Goal: Task Accomplishment & Management: Complete application form

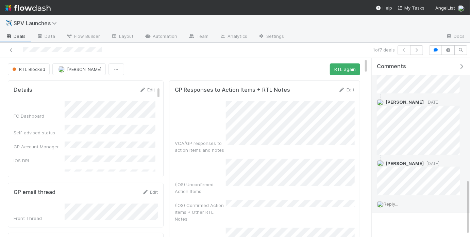
scroll to position [395, 0]
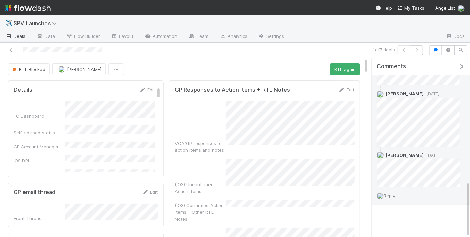
click at [393, 195] on span "Reply..." at bounding box center [391, 195] width 15 height 5
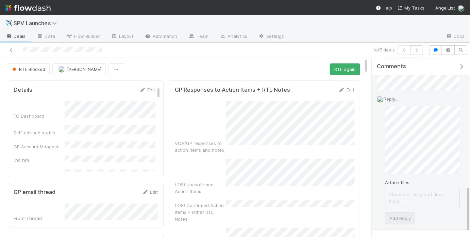
scroll to position [494, 0]
click at [399, 211] on button "Add Reply" at bounding box center [400, 217] width 30 height 12
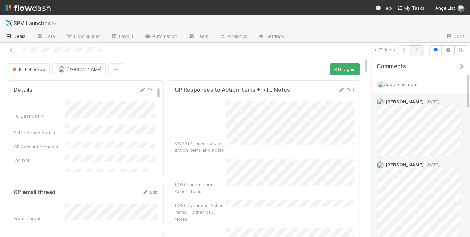
click at [417, 51] on icon "button" at bounding box center [417, 50] width 7 height 4
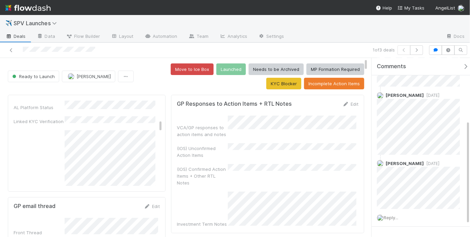
click at [267, 176] on div "VCA/GP responses to action items and notes (IOS) Unconfirmed Action Items (IOS)…" at bounding box center [268, 171] width 182 height 112
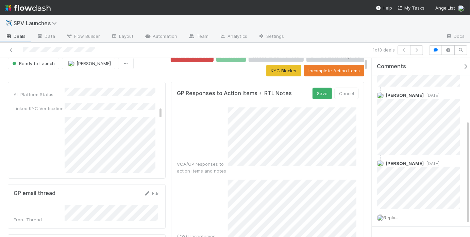
scroll to position [2, 0]
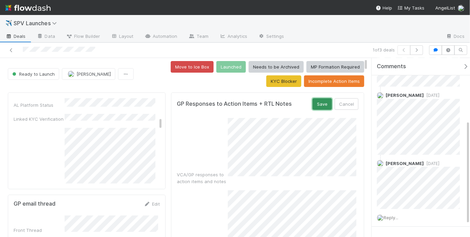
click at [318, 105] on button "Save" at bounding box center [322, 104] width 19 height 12
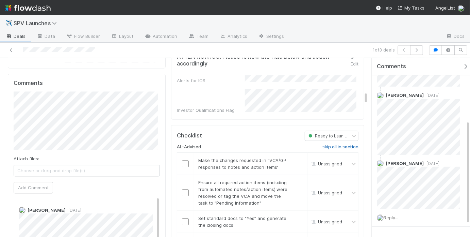
scroll to position [548, 0]
click at [338, 144] on h6 "skip all in section" at bounding box center [341, 146] width 36 height 5
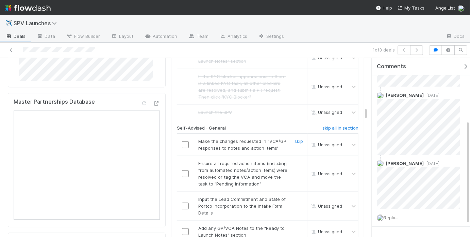
scroll to position [800, 0]
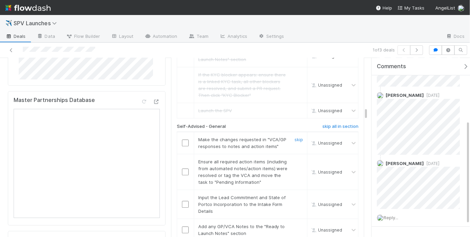
click at [184, 139] on input "checkbox" at bounding box center [185, 142] width 7 height 7
click at [183, 168] on input "checkbox" at bounding box center [185, 171] width 7 height 7
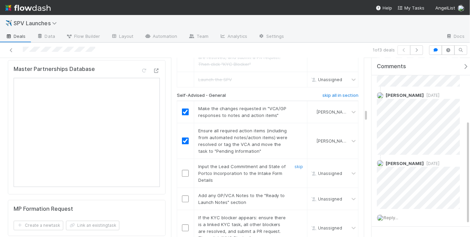
scroll to position [843, 0]
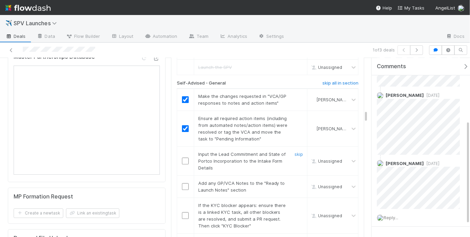
click at [186, 157] on input "checkbox" at bounding box center [185, 160] width 7 height 7
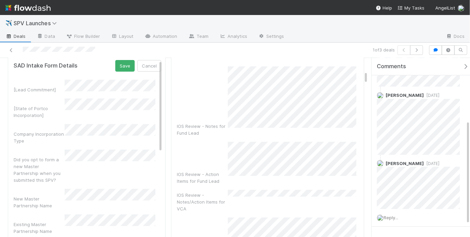
scroll to position [184, 0]
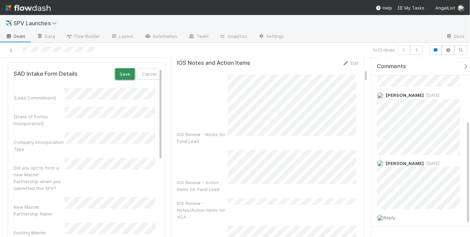
click at [125, 70] on button "Save" at bounding box center [124, 74] width 19 height 12
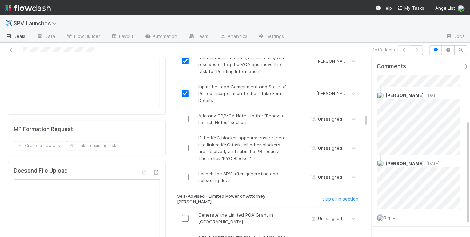
scroll to position [907, 0]
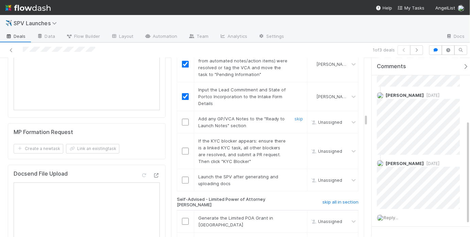
click at [186, 118] on input "checkbox" at bounding box center [185, 121] width 7 height 7
click at [296, 138] on link "skip" at bounding box center [299, 140] width 9 height 5
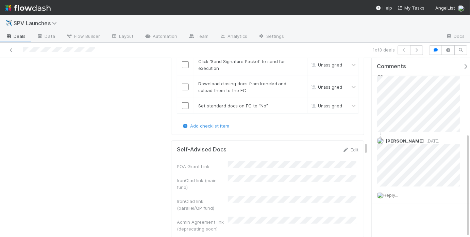
scroll to position [1325, 0]
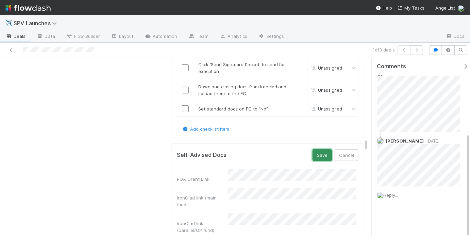
click at [324, 149] on button "Save" at bounding box center [322, 155] width 19 height 12
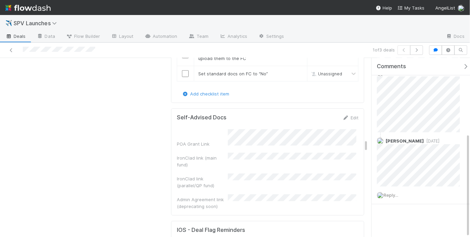
scroll to position [1320, 0]
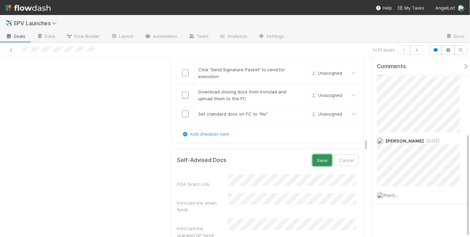
click at [313, 154] on button "Save" at bounding box center [322, 160] width 19 height 12
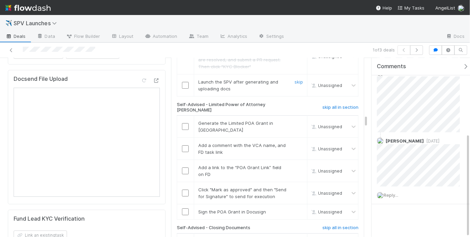
scroll to position [926, 0]
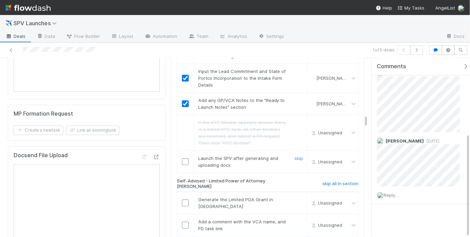
click at [182, 158] on input "checkbox" at bounding box center [185, 161] width 7 height 7
click at [183, 199] on input "checkbox" at bounding box center [185, 202] width 7 height 7
click at [183, 221] on input "checkbox" at bounding box center [185, 224] width 7 height 7
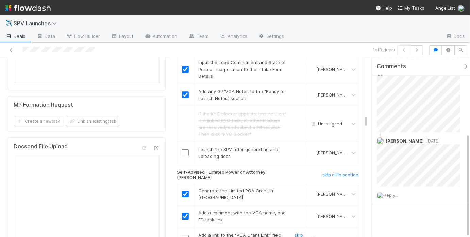
click at [184, 234] on input "checkbox" at bounding box center [185, 237] width 7 height 7
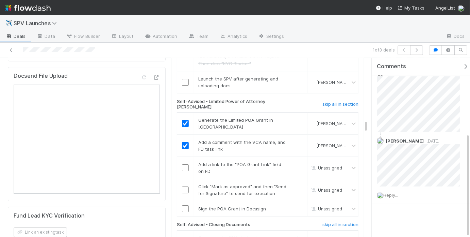
scroll to position [1032, 0]
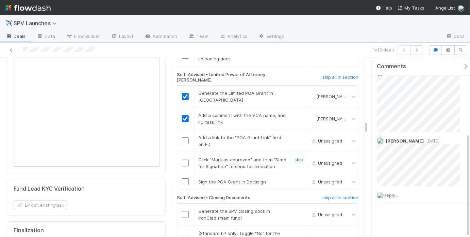
click at [184, 159] on input "checkbox" at bounding box center [185, 162] width 7 height 7
click at [182, 137] on input "checkbox" at bounding box center [185, 140] width 7 height 7
click at [182, 178] on input "checkbox" at bounding box center [185, 181] width 7 height 7
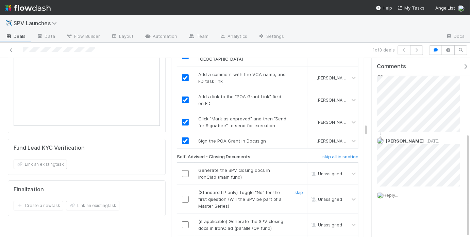
scroll to position [1075, 0]
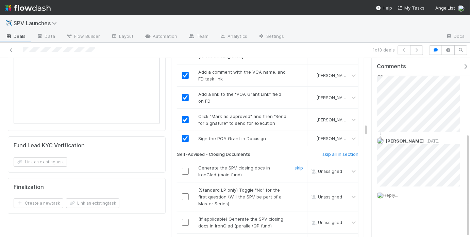
click at [183, 167] on input "checkbox" at bounding box center [185, 170] width 7 height 7
click at [295, 187] on link "skip" at bounding box center [299, 189] width 9 height 5
click at [296, 216] on link "skip" at bounding box center [299, 218] width 9 height 5
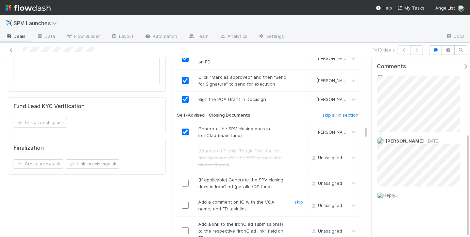
scroll to position [1115, 0]
click at [295, 176] on link "skip" at bounding box center [299, 178] width 9 height 5
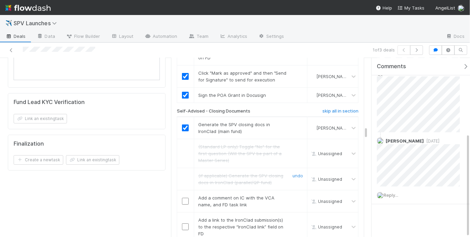
scroll to position [1131, 0]
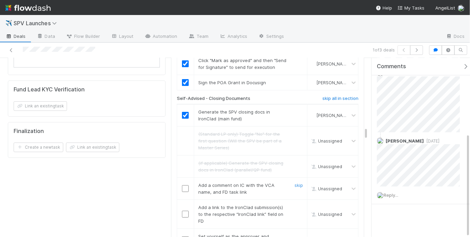
click at [183, 185] on input "checkbox" at bounding box center [185, 188] width 7 height 7
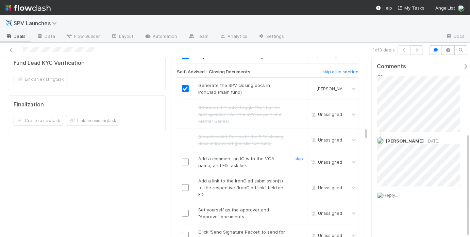
scroll to position [1167, 0]
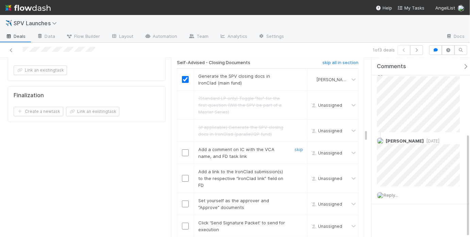
click at [183, 149] on input "checkbox" at bounding box center [185, 152] width 7 height 7
click at [185, 175] on input "checkbox" at bounding box center [185, 178] width 7 height 7
click at [184, 200] on input "checkbox" at bounding box center [185, 203] width 7 height 7
click at [185, 222] on input "checkbox" at bounding box center [185, 225] width 7 height 7
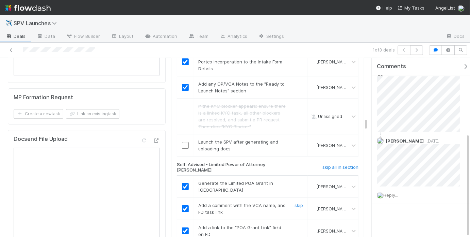
scroll to position [871, 0]
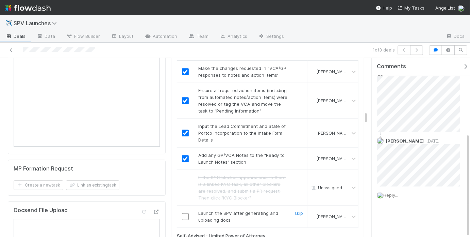
click at [182, 213] on input "checkbox" at bounding box center [185, 216] width 7 height 7
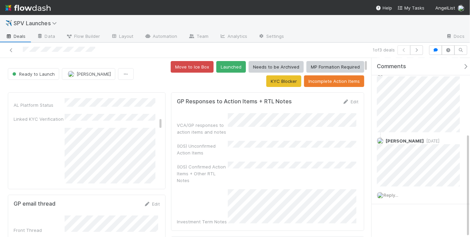
scroll to position [0, 0]
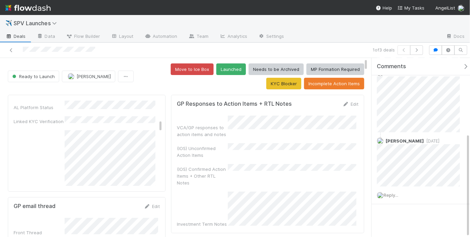
click at [216, 69] on button "Launched" at bounding box center [231, 69] width 30 height 12
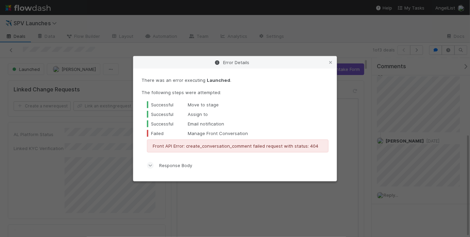
click at [246, 47] on div "Error Details There was an error executing Launched . The following steps were …" at bounding box center [235, 118] width 470 height 237
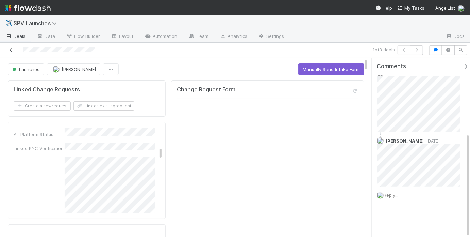
click at [11, 51] on icon at bounding box center [11, 50] width 7 height 4
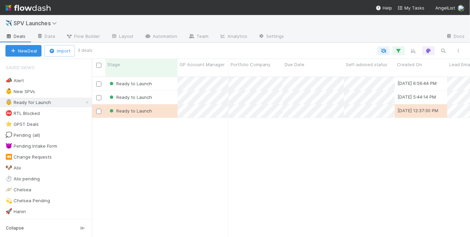
scroll to position [161, 374]
click at [162, 79] on div "Ready to Launch" at bounding box center [142, 83] width 72 height 13
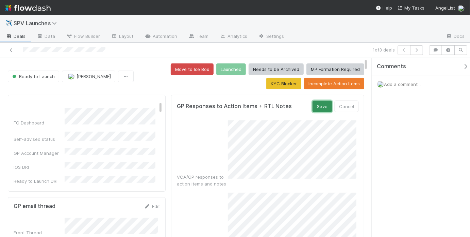
click at [318, 104] on button "Save" at bounding box center [322, 106] width 19 height 12
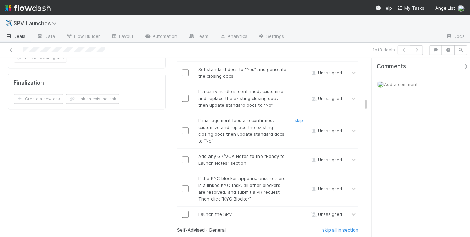
scroll to position [702, 0]
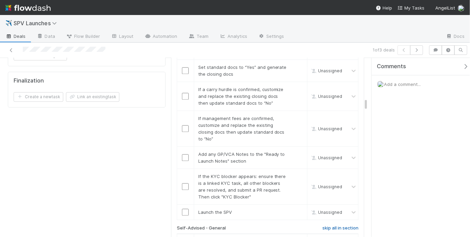
click at [331, 225] on h6 "skip all in section" at bounding box center [341, 227] width 36 height 5
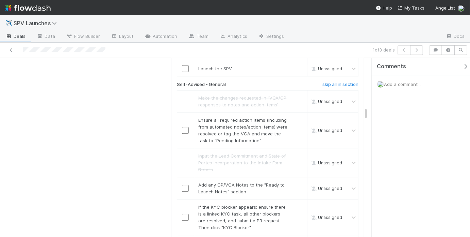
scroll to position [865, 0]
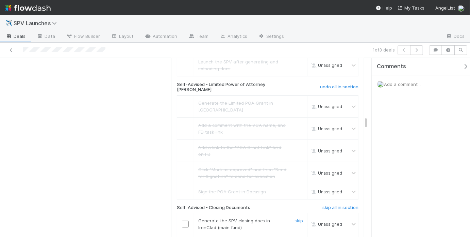
scroll to position [1038, 0]
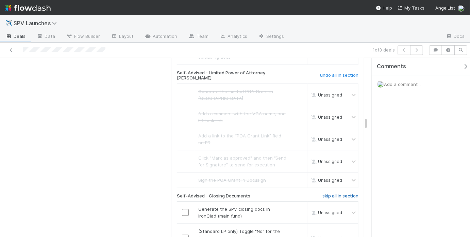
click at [338, 193] on h6 "skip all in section" at bounding box center [341, 195] width 36 height 5
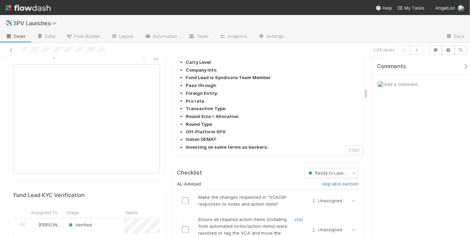
scroll to position [492, 0]
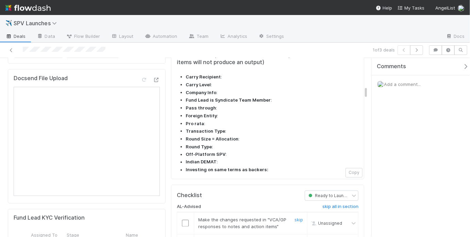
click at [184, 220] on input "checkbox" at bounding box center [185, 223] width 7 height 7
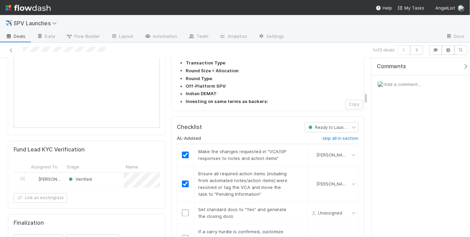
scroll to position [601, 0]
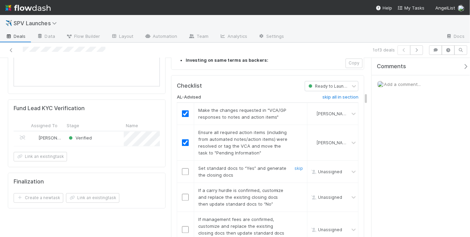
click at [184, 168] on input "checkbox" at bounding box center [185, 171] width 7 height 7
click at [295, 188] on link "skip" at bounding box center [299, 190] width 9 height 5
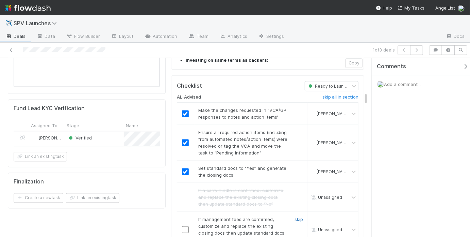
click at [295, 216] on link "skip" at bounding box center [299, 218] width 9 height 5
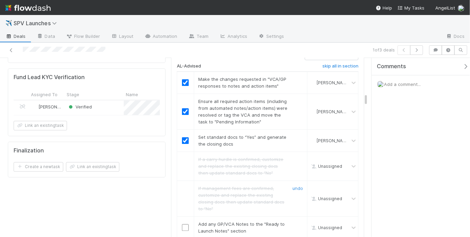
scroll to position [641, 0]
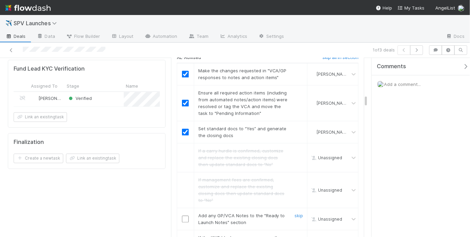
click at [185, 215] on input "checkbox" at bounding box center [185, 218] width 7 height 7
click at [295, 234] on link "skip" at bounding box center [299, 236] width 9 height 5
click at [182, 215] on input "checkbox" at bounding box center [185, 218] width 7 height 7
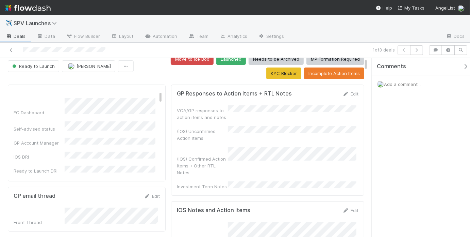
scroll to position [0, 0]
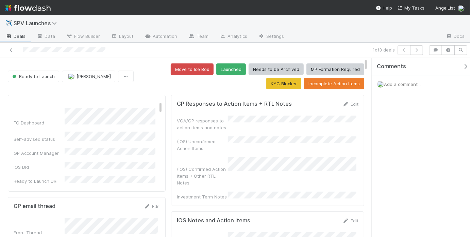
click at [216, 71] on button "Launched" at bounding box center [231, 69] width 30 height 12
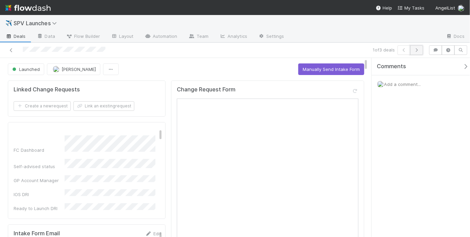
click at [422, 50] on button "button" at bounding box center [416, 50] width 13 height 10
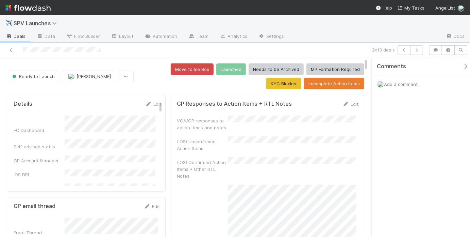
click at [322, 122] on div "VCA/GP responses to action items and notes" at bounding box center [268, 122] width 182 height 15
click at [327, 126] on div "VCA/GP responses to action items and notes" at bounding box center [268, 122] width 182 height 15
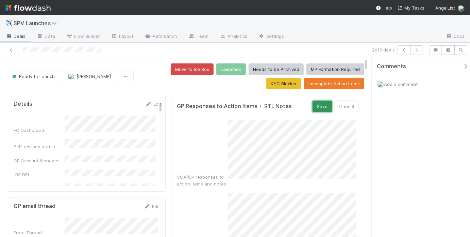
click at [319, 108] on button "Save" at bounding box center [322, 106] width 19 height 12
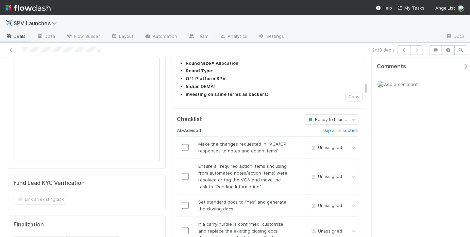
scroll to position [697, 0]
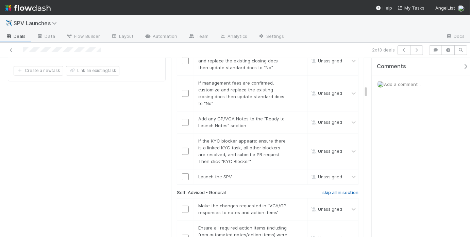
click at [323, 190] on h6 "skip all in section" at bounding box center [341, 192] width 36 height 5
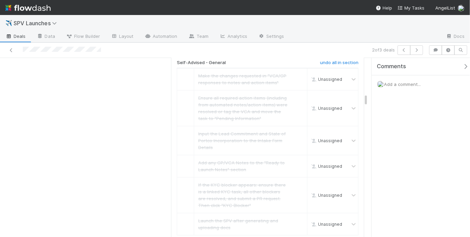
scroll to position [906, 0]
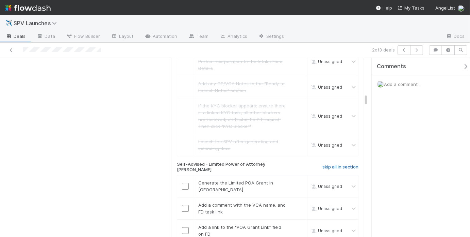
click at [324, 164] on link "skip all in section" at bounding box center [341, 168] width 36 height 8
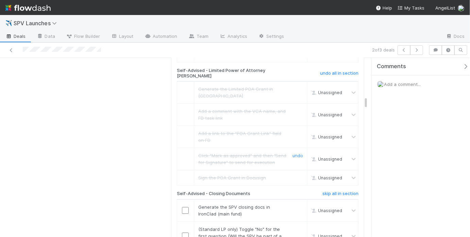
scroll to position [1050, 0]
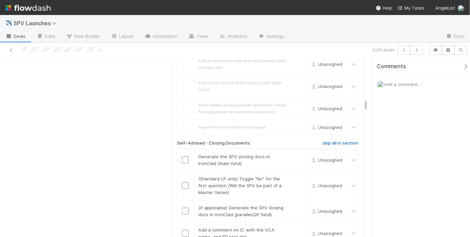
click at [330, 140] on h6 "skip all in section" at bounding box center [341, 142] width 36 height 5
click at [349, 140] on h6 "skip all in section" at bounding box center [341, 142] width 36 height 5
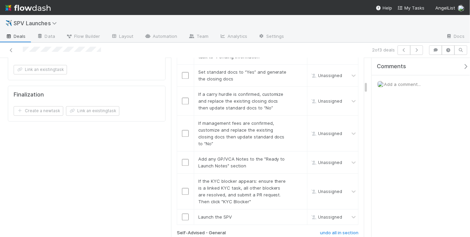
scroll to position [549, 0]
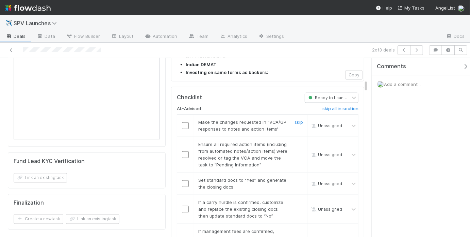
click at [186, 122] on input "checkbox" at bounding box center [185, 125] width 7 height 7
click at [183, 151] on input "checkbox" at bounding box center [185, 154] width 7 height 7
click at [182, 180] on input "checkbox" at bounding box center [185, 183] width 7 height 7
checkbox input "true"
click at [182, 151] on input "checkbox" at bounding box center [185, 154] width 7 height 7
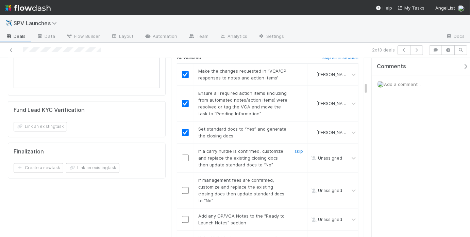
scroll to position [616, 0]
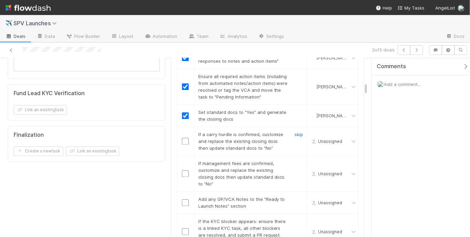
click at [295, 132] on link "skip" at bounding box center [299, 134] width 9 height 5
click at [295, 161] on link "skip" at bounding box center [299, 163] width 9 height 5
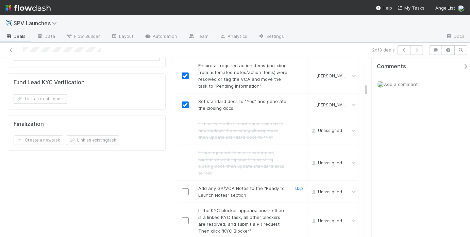
scroll to position [646, 0]
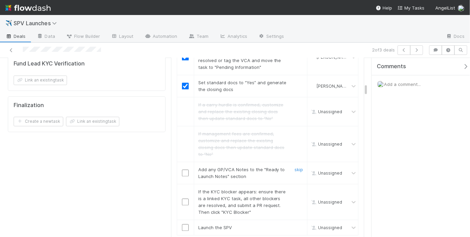
click at [185, 169] on input "checkbox" at bounding box center [185, 172] width 7 height 7
click at [295, 189] on link "skip" at bounding box center [299, 191] width 9 height 5
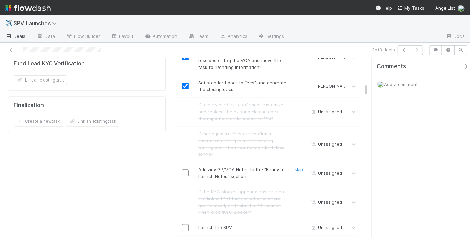
click at [185, 169] on input "checkbox" at bounding box center [185, 172] width 7 height 7
click at [186, 224] on input "checkbox" at bounding box center [185, 227] width 7 height 7
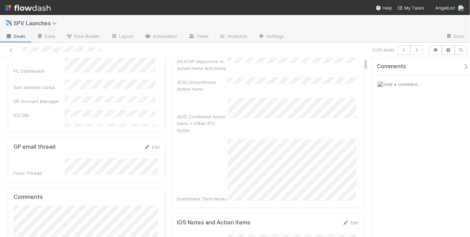
scroll to position [0, 0]
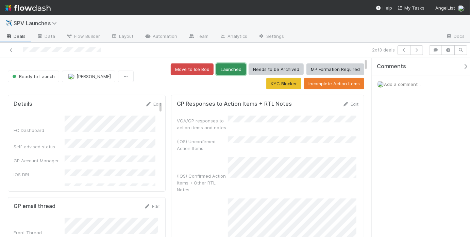
click at [216, 67] on button "Launched" at bounding box center [231, 69] width 30 height 12
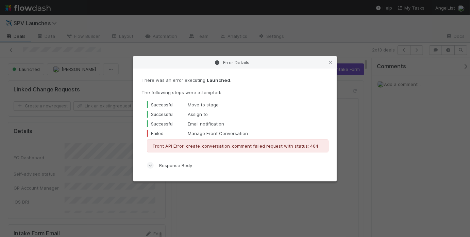
click at [271, 31] on div "Error Details There was an error executing Launched . The following steps were …" at bounding box center [235, 118] width 470 height 237
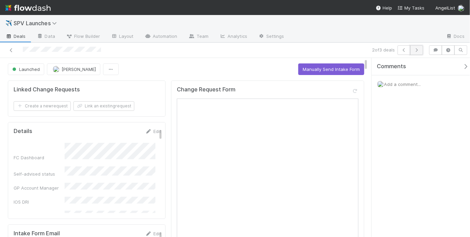
click at [422, 50] on button "button" at bounding box center [416, 50] width 13 height 10
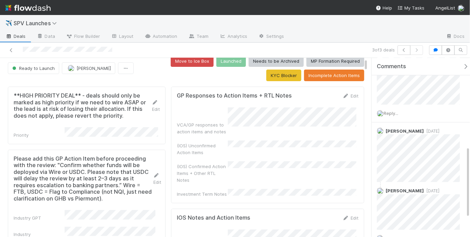
scroll to position [228, 0]
click at [264, 127] on div "VCA/GP responses to action items and notes (IOS) Unconfirmed Action Items (IOS)…" at bounding box center [268, 152] width 182 height 90
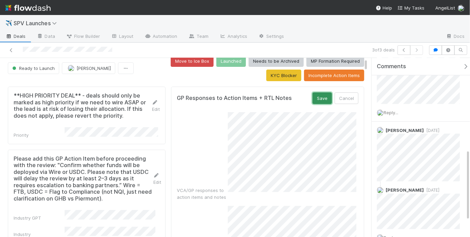
click at [317, 99] on button "Save" at bounding box center [322, 98] width 19 height 12
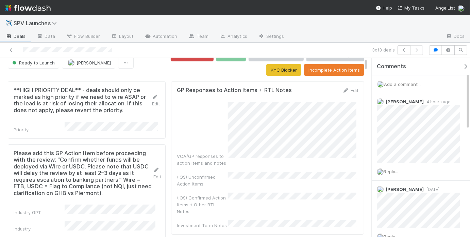
scroll to position [0, 0]
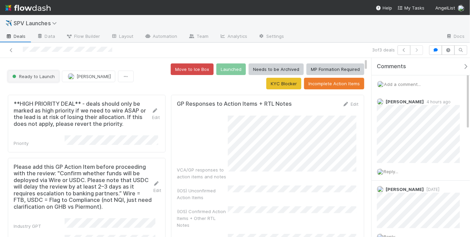
click at [55, 76] on button "Ready to Launch" at bounding box center [33, 76] width 51 height 12
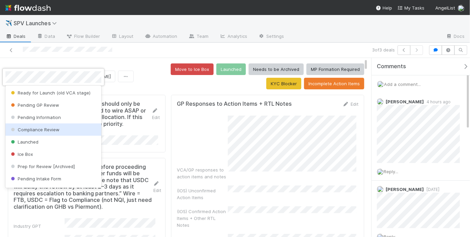
scroll to position [48, 0]
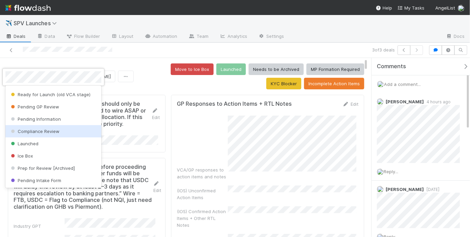
click at [53, 131] on span "Compliance Review" at bounding box center [35, 130] width 50 height 5
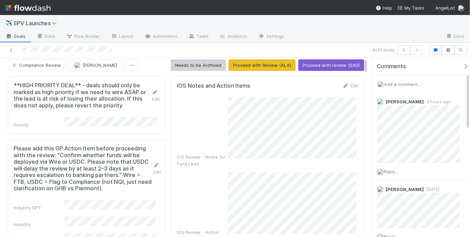
scroll to position [0, 0]
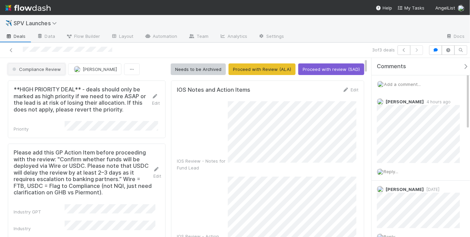
click at [58, 67] on span "Compliance Review" at bounding box center [36, 68] width 50 height 5
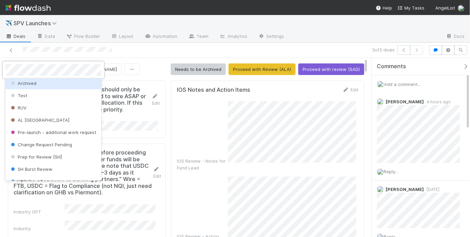
scroll to position [157, 0]
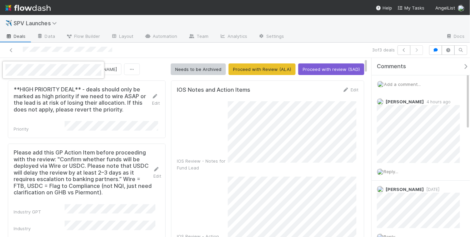
click at [119, 173] on div at bounding box center [235, 118] width 470 height 237
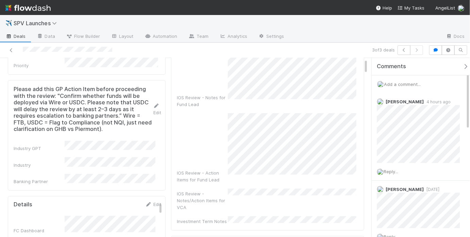
scroll to position [0, 0]
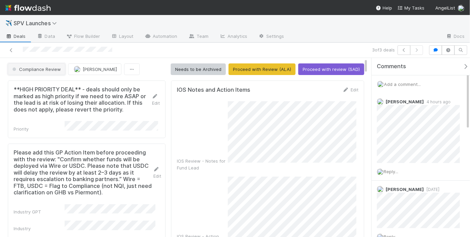
click at [47, 69] on span "Compliance Review" at bounding box center [36, 68] width 50 height 5
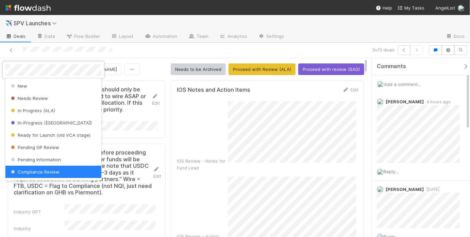
scroll to position [1, 0]
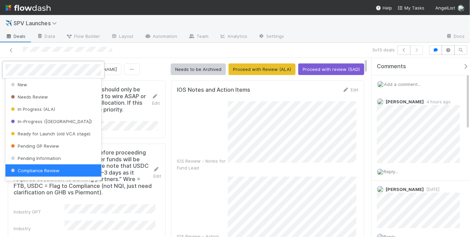
click at [300, 166] on div at bounding box center [235, 118] width 470 height 237
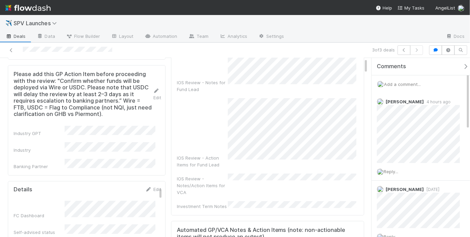
scroll to position [0, 0]
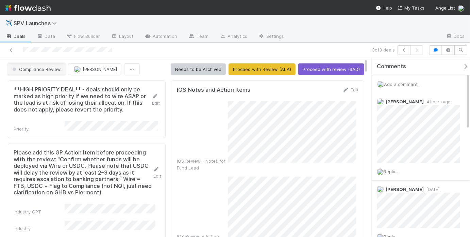
click at [52, 70] on span "Compliance Review" at bounding box center [36, 68] width 50 height 5
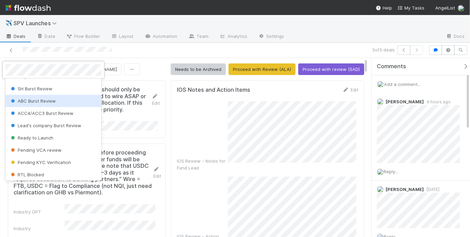
scroll to position [250, 0]
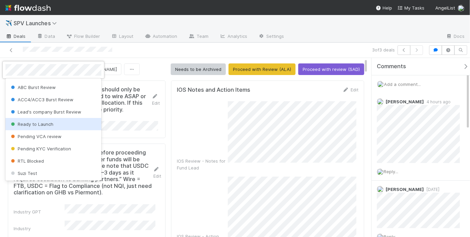
click at [55, 128] on div "Ready to Launch" at bounding box center [53, 124] width 96 height 12
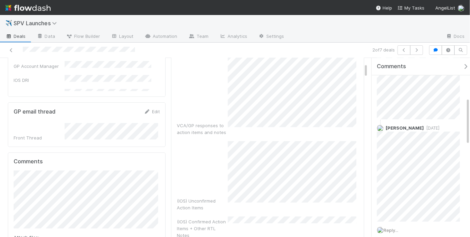
scroll to position [156, 0]
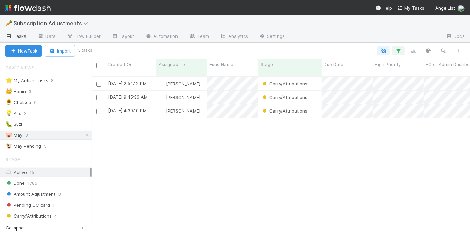
scroll to position [161, 374]
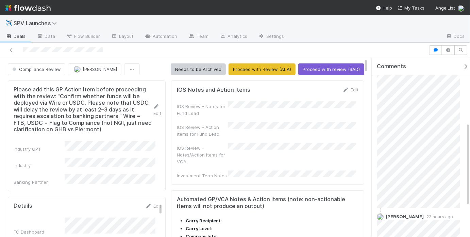
scroll to position [205, 0]
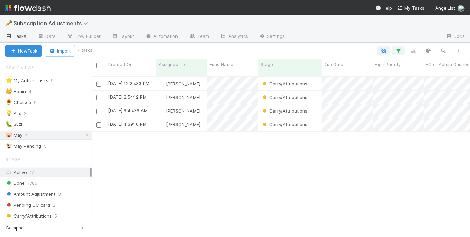
scroll to position [161, 374]
click at [204, 109] on div "May Chang" at bounding box center [182, 110] width 51 height 13
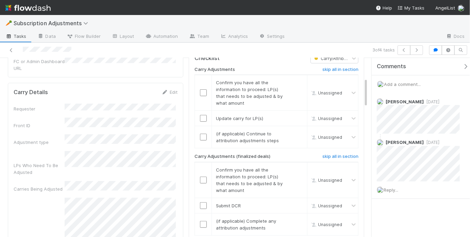
scroll to position [72, 0]
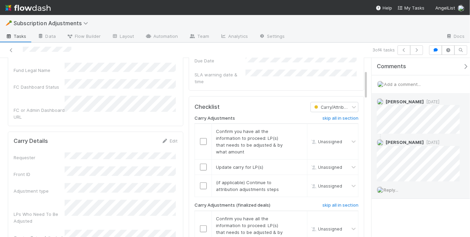
click at [399, 187] on span "Reply..." at bounding box center [391, 189] width 15 height 5
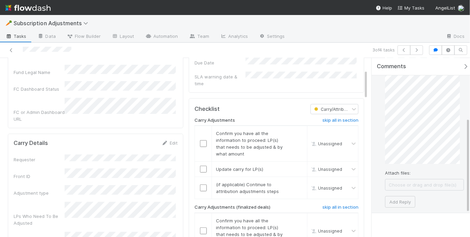
scroll to position [151, 0]
click at [406, 193] on button "Add Reply" at bounding box center [400, 199] width 30 height 12
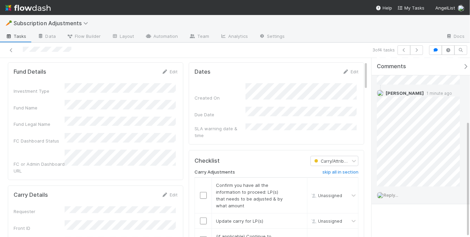
scroll to position [0, 0]
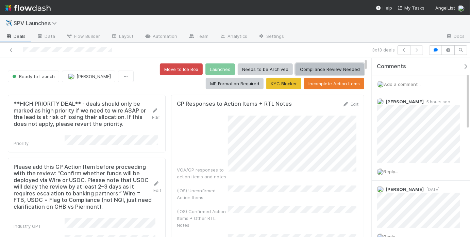
click at [308, 69] on button "Compliance Review Needed" at bounding box center [330, 69] width 69 height 12
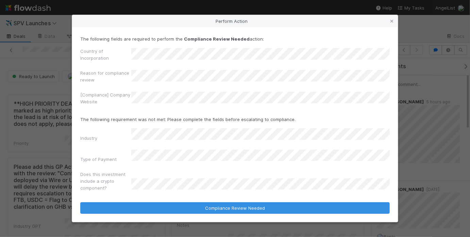
click at [119, 120] on p "The following requirement was not met: Please complete the fields before escala…" at bounding box center [235, 119] width 310 height 7
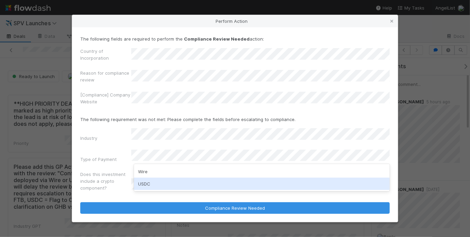
click at [157, 181] on div "USDC" at bounding box center [262, 183] width 256 height 12
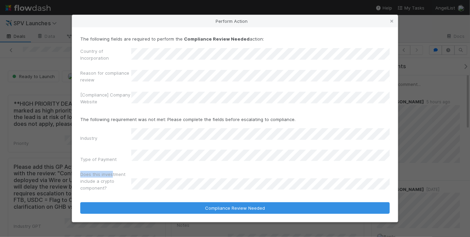
click at [112, 171] on label"] "Does this investment include a crypto component?" at bounding box center [105, 181] width 51 height 20
click at [116, 147] on div "Industry Type of Payment Does this investment include a crypto component?" at bounding box center [235, 161] width 310 height 66
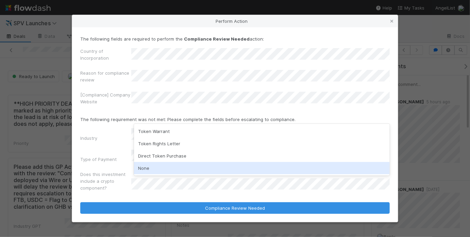
click at [157, 165] on div "None" at bounding box center [262, 168] width 256 height 12
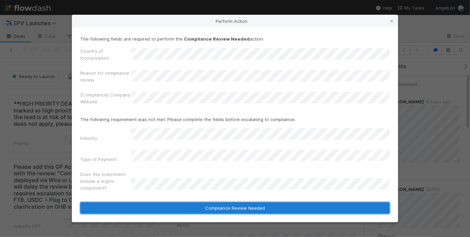
click at [232, 206] on button "Compliance Review Needed" at bounding box center [235, 208] width 310 height 12
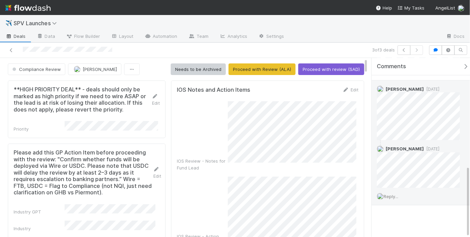
click at [392, 193] on span "Reply..." at bounding box center [391, 195] width 15 height 5
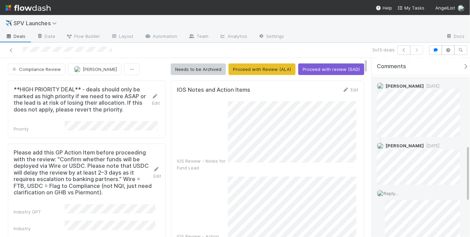
scroll to position [376, 0]
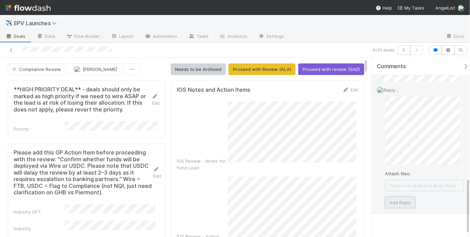
click at [399, 199] on button "Add Reply" at bounding box center [400, 202] width 30 height 12
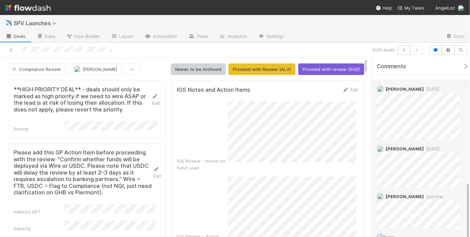
scroll to position [310, 0]
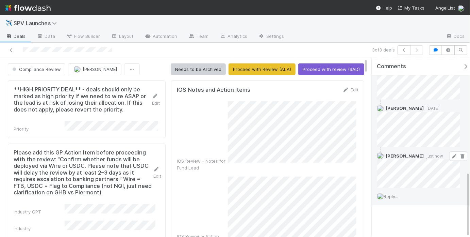
click at [452, 154] on icon at bounding box center [454, 156] width 7 height 4
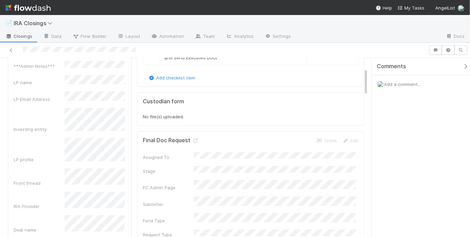
scroll to position [85, 0]
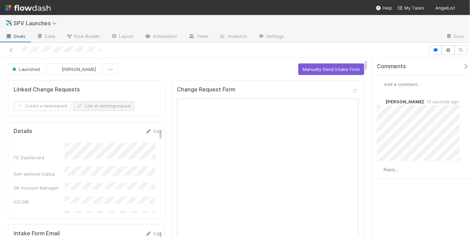
scroll to position [12, 0]
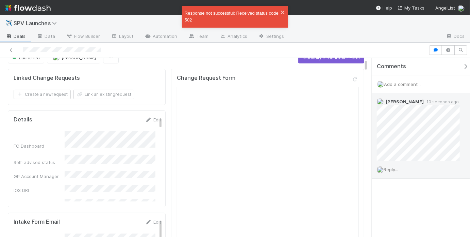
click at [406, 173] on div "Reply..." at bounding box center [420, 169] width 97 height 17
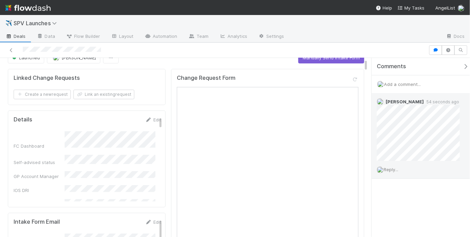
click at [400, 172] on div "Reply..." at bounding box center [420, 169] width 97 height 17
click at [397, 171] on span "Reply..." at bounding box center [391, 168] width 15 height 5
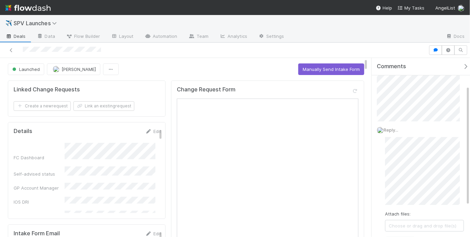
scroll to position [42, 0]
